Goal: Information Seeking & Learning: Check status

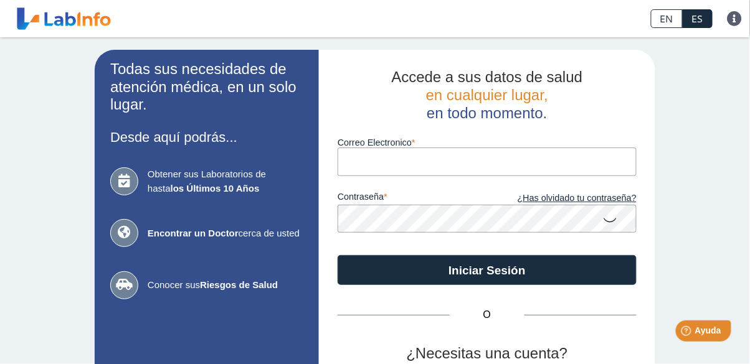
click at [576, 159] on input "Correo Electronico" at bounding box center [486, 162] width 299 height 28
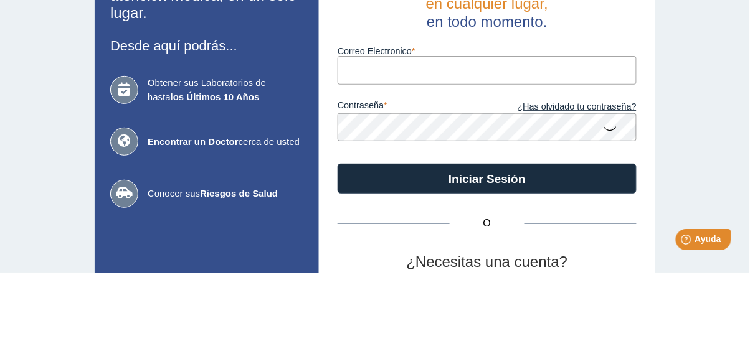
type input "[EMAIL_ADDRESS][DOMAIN_NAME]"
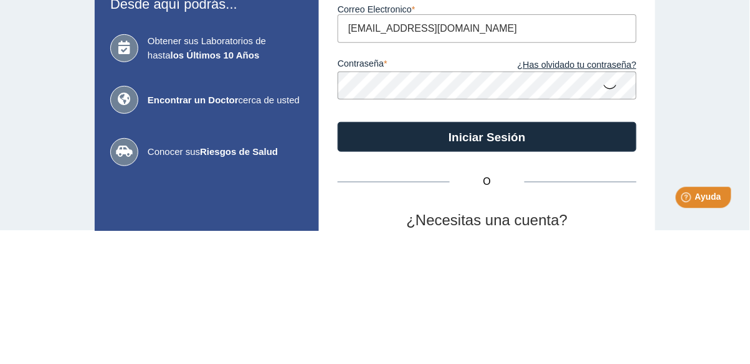
click at [606, 218] on icon at bounding box center [610, 219] width 15 height 24
click at [674, 214] on div "Todas sus necesidades de atención médica, en un solo lugar. Desde aquí podrás..…" at bounding box center [375, 260] width 750 height 446
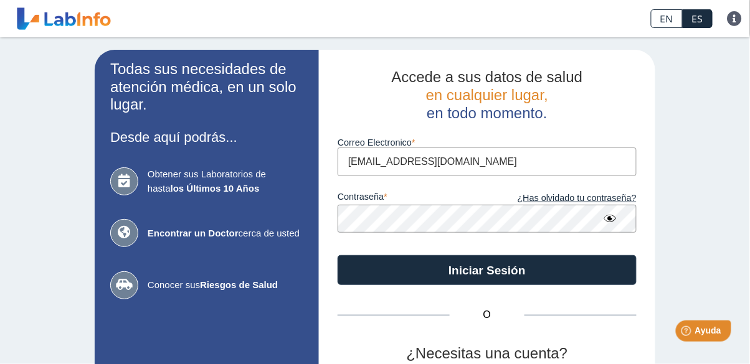
click at [614, 220] on icon at bounding box center [610, 218] width 15 height 22
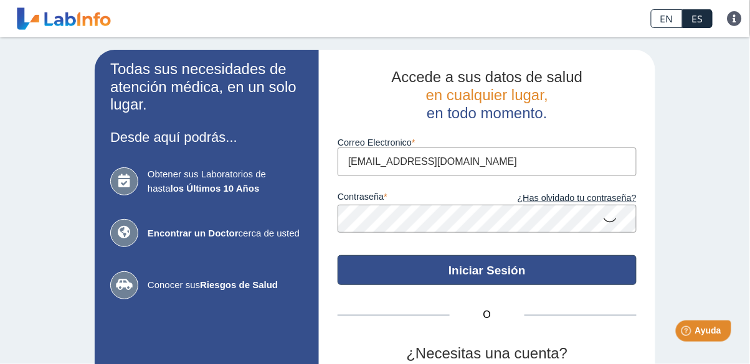
click at [562, 272] on button "Iniciar Sesión" at bounding box center [486, 270] width 299 height 30
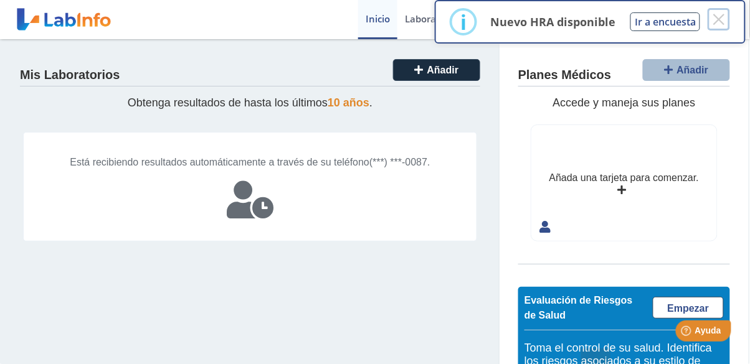
click at [721, 15] on button "×" at bounding box center [718, 19] width 22 height 22
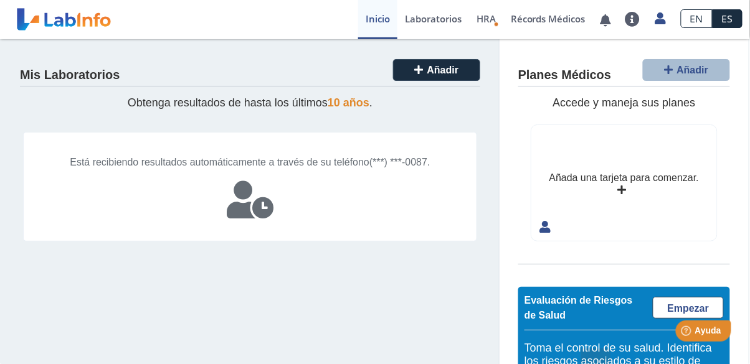
click at [438, 26] on link "Laboratorios" at bounding box center [433, 19] width 72 height 39
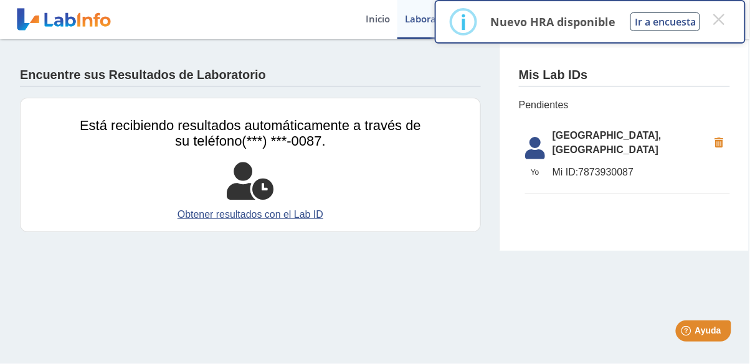
click at [576, 157] on li "[GEOGRAPHIC_DATA], [GEOGRAPHIC_DATA] ID: 7873930087" at bounding box center [627, 158] width 205 height 73
click at [727, 21] on button "×" at bounding box center [718, 19] width 22 height 22
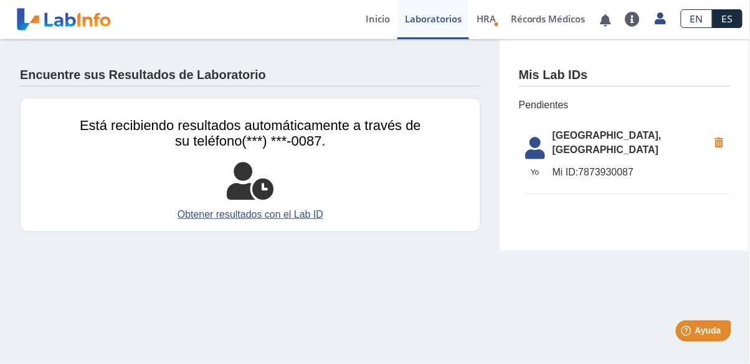
click at [301, 215] on link "Obtener resultados con el Lab ID" at bounding box center [250, 214] width 341 height 15
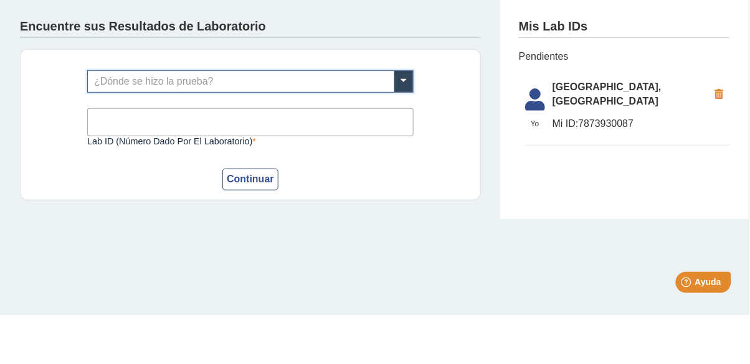
click at [399, 131] on span at bounding box center [403, 130] width 19 height 21
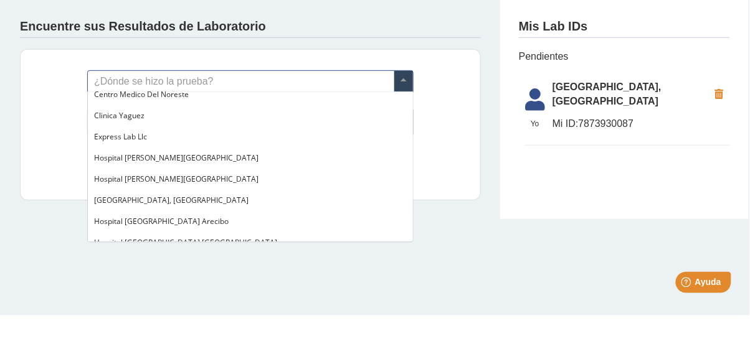
type input "n"
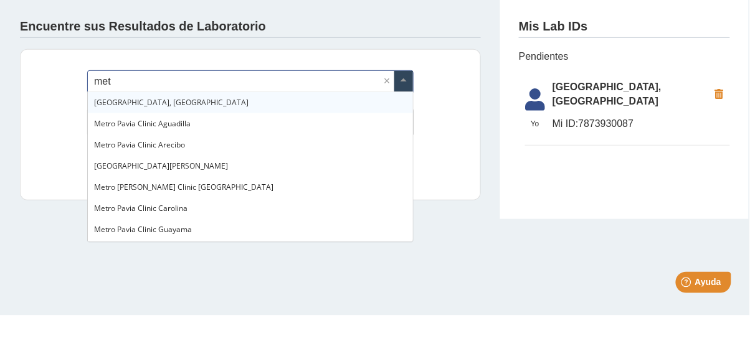
type input "metr"
click at [228, 149] on div "[GEOGRAPHIC_DATA], [GEOGRAPHIC_DATA]" at bounding box center [250, 151] width 325 height 21
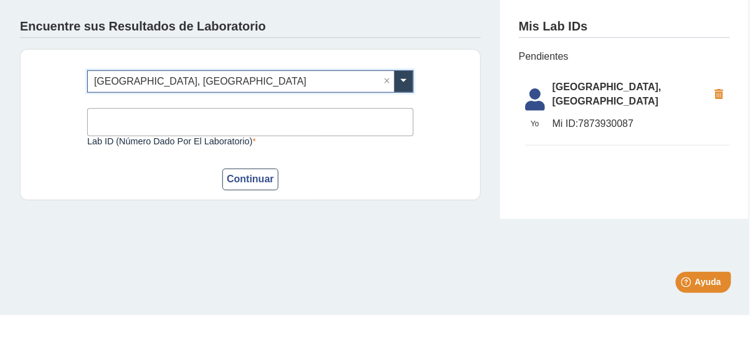
click at [441, 121] on div "¿Dónde se hizo la prueba? × [GEOGRAPHIC_DATA], [GEOGRAPHIC_DATA] × Lab ID (núme…" at bounding box center [250, 173] width 461 height 151
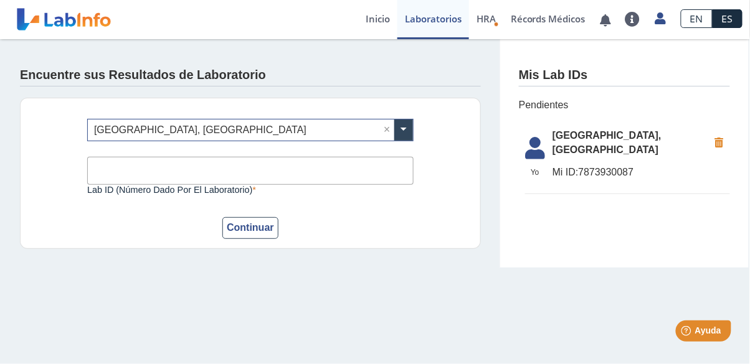
click at [391, 169] on input "Lab ID (número dado por el laboratorio)" at bounding box center [250, 171] width 326 height 28
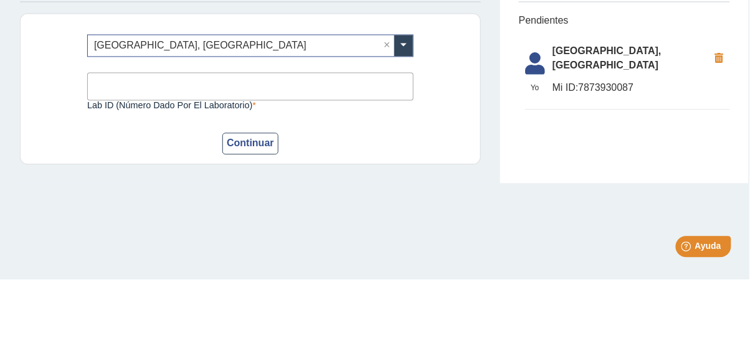
click at [459, 179] on div "¿Dónde se hizo la prueba? × [GEOGRAPHIC_DATA], [GEOGRAPHIC_DATA] × Lab ID (núme…" at bounding box center [250, 173] width 461 height 151
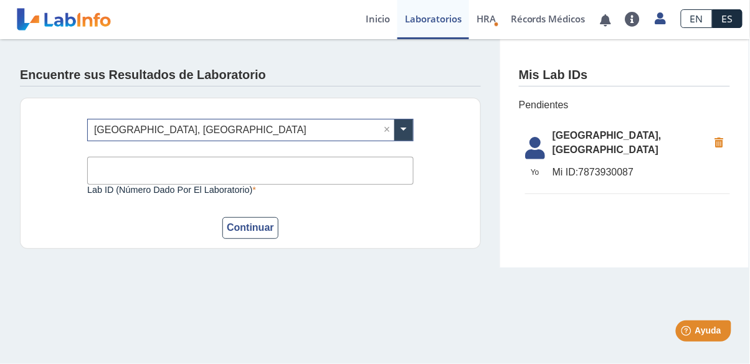
click at [298, 169] on input "Lab ID (número dado por el laboratorio)" at bounding box center [250, 171] width 326 height 28
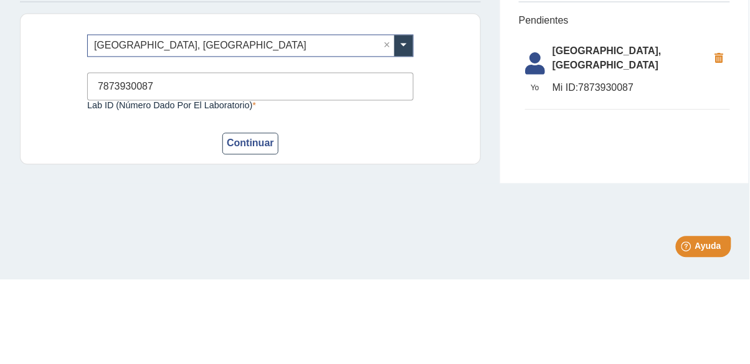
type input "7873930087"
click at [460, 167] on div "¿Dónde se hizo la prueba? × [GEOGRAPHIC_DATA], [GEOGRAPHIC_DATA] × 7873930087 L…" at bounding box center [250, 173] width 461 height 151
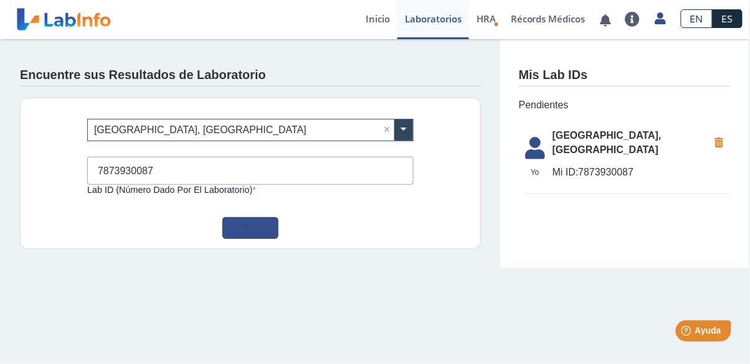
click at [252, 221] on button "Continuar" at bounding box center [250, 228] width 56 height 22
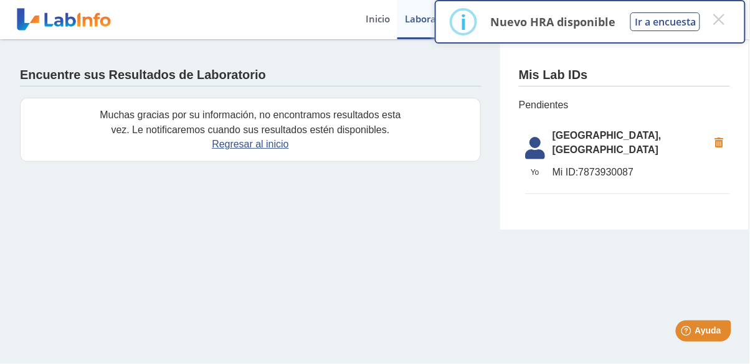
click at [268, 149] on link "Regresar al inicio" at bounding box center [250, 144] width 77 height 11
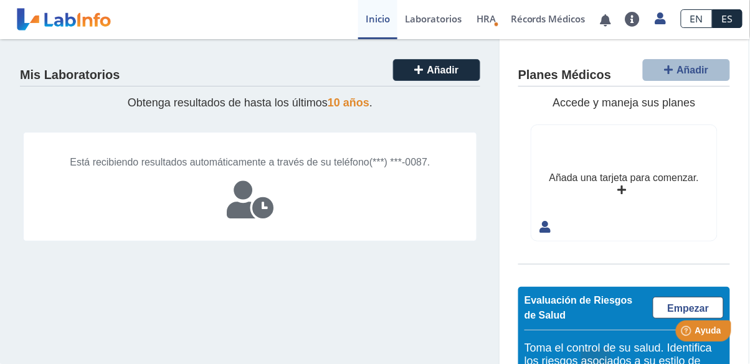
click at [477, 15] on span "HRA" at bounding box center [485, 18] width 19 height 12
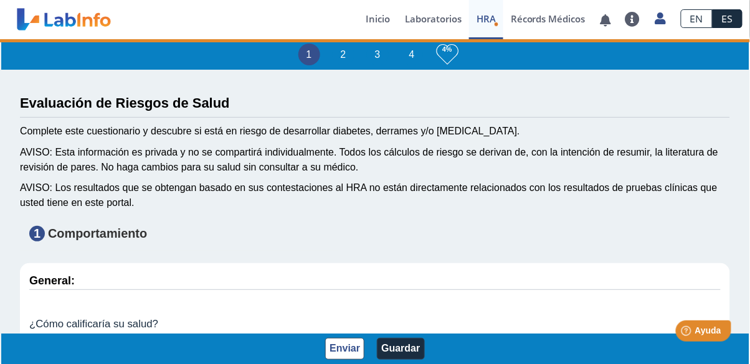
type input "Stephanie Acevedo Feliciano"
type input "2005-07-20"
select select
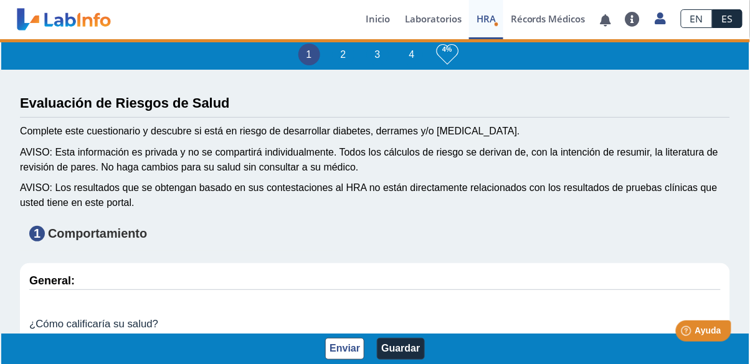
select select
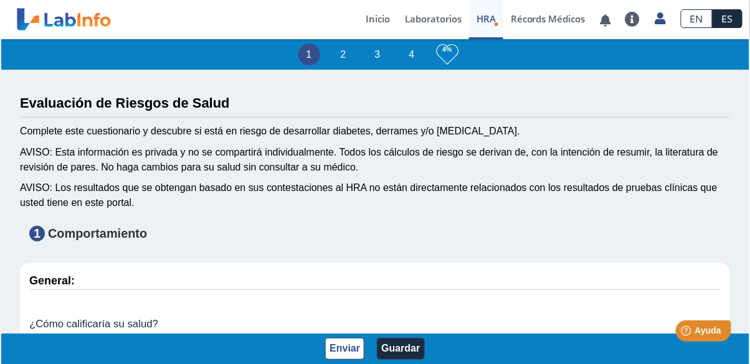
click at [375, 27] on link "Inicio" at bounding box center [377, 19] width 39 height 39
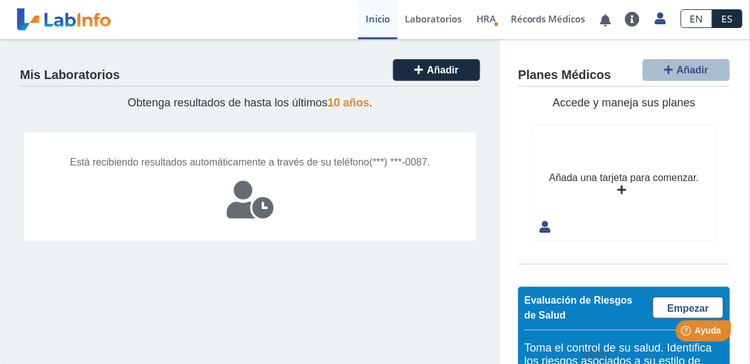
click at [655, 22] on icon at bounding box center [660, 18] width 11 height 9
click at [630, 19] on link at bounding box center [633, 19] width 30 height 15
click at [610, 23] on link at bounding box center [606, 20] width 26 height 9
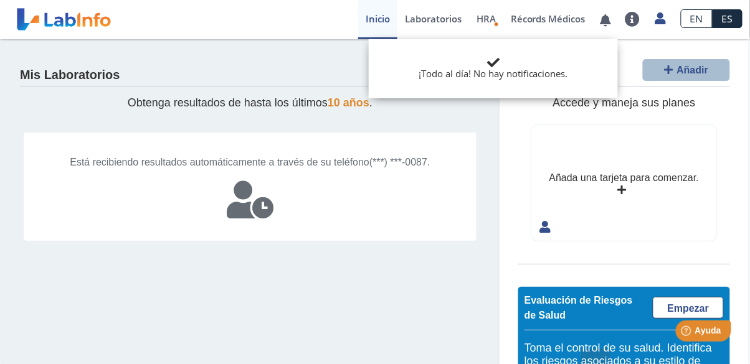
click at [567, 14] on link "Récords Médicos" at bounding box center [548, 19] width 90 height 39
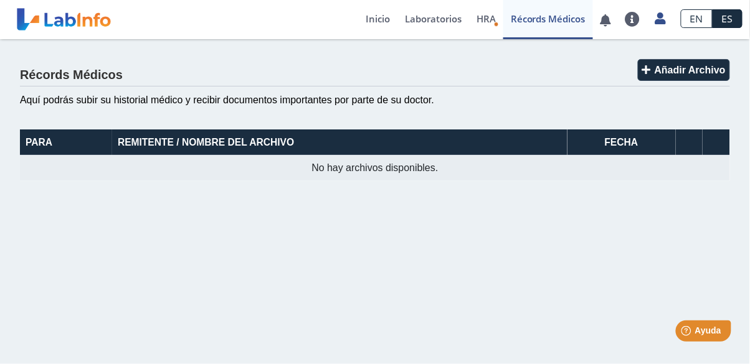
click at [486, 31] on link "HRA Evaluación de Riesgos de Salud" at bounding box center [486, 19] width 34 height 39
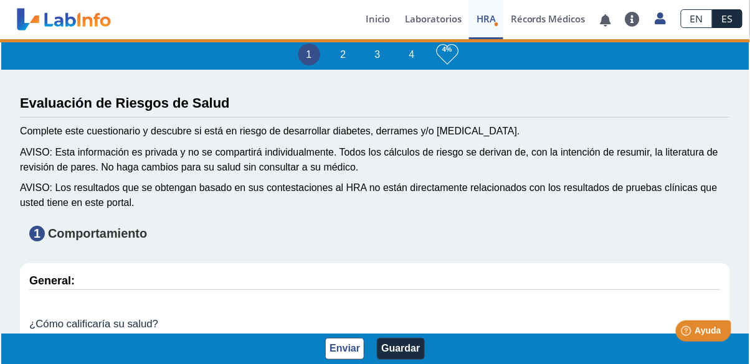
type input "Stephanie Acevedo Feliciano"
type input "2005-07-20"
select select
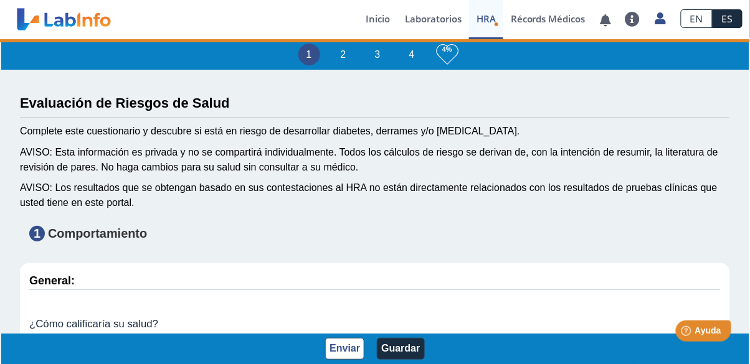
select select
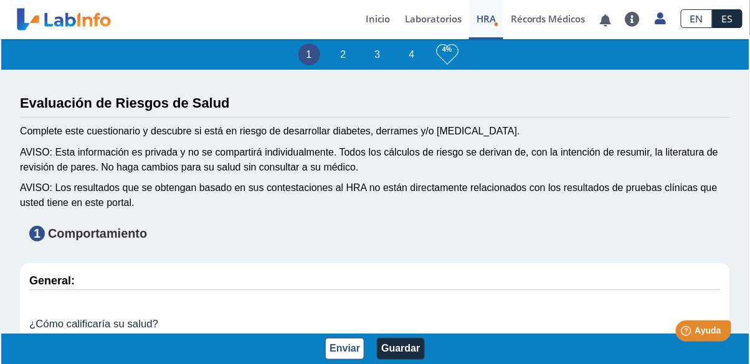
click at [442, 19] on link "Laboratorios" at bounding box center [433, 19] width 72 height 39
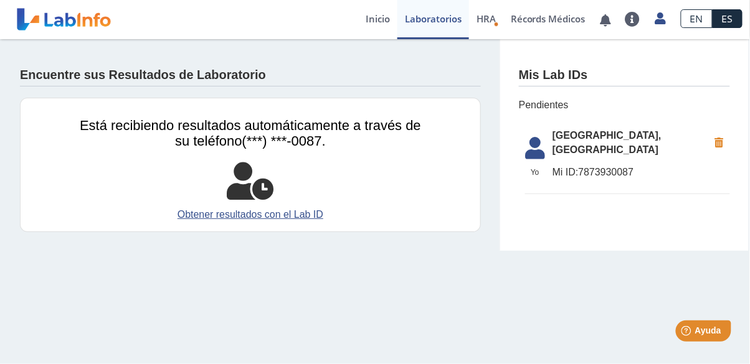
click at [700, 12] on link "EN" at bounding box center [696, 18] width 32 height 19
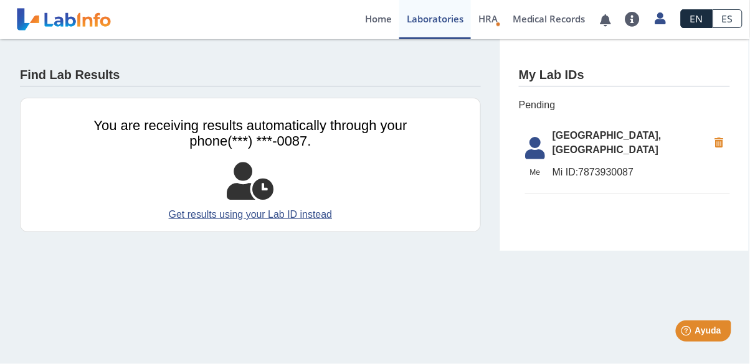
click at [730, 23] on link "ES" at bounding box center [727, 18] width 30 height 19
